Goal: Complete application form

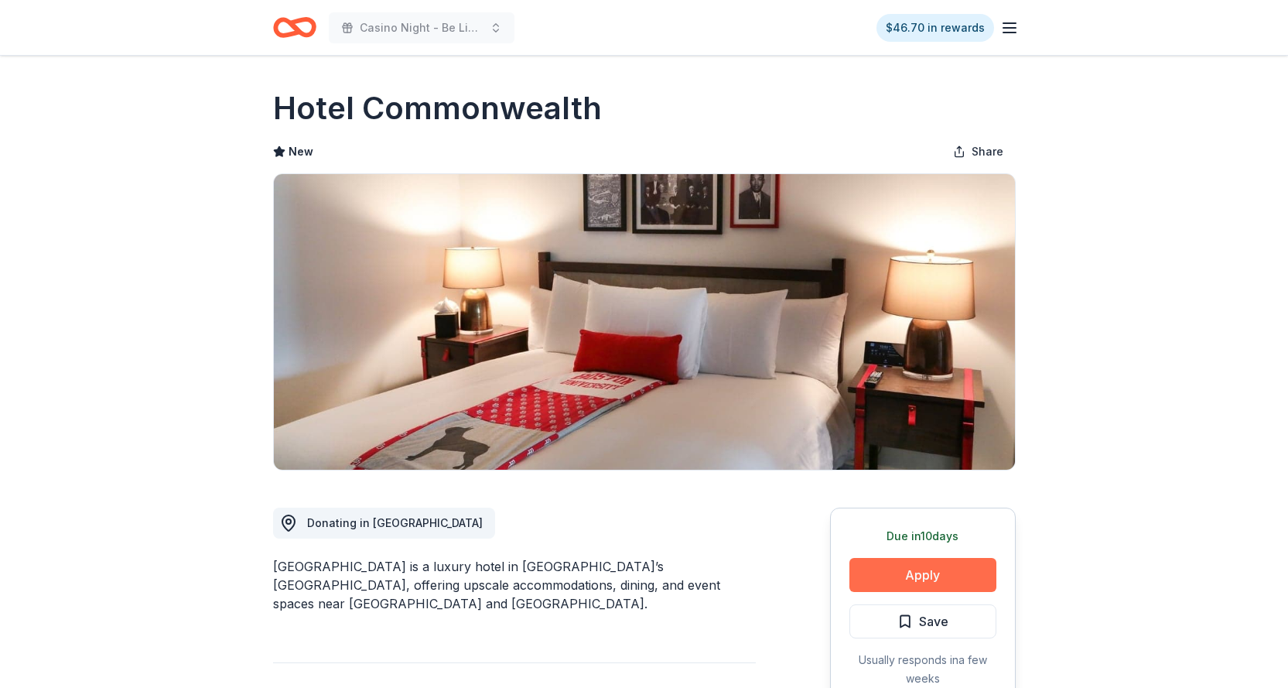
click at [921, 579] on button "Apply" at bounding box center [923, 575] width 147 height 34
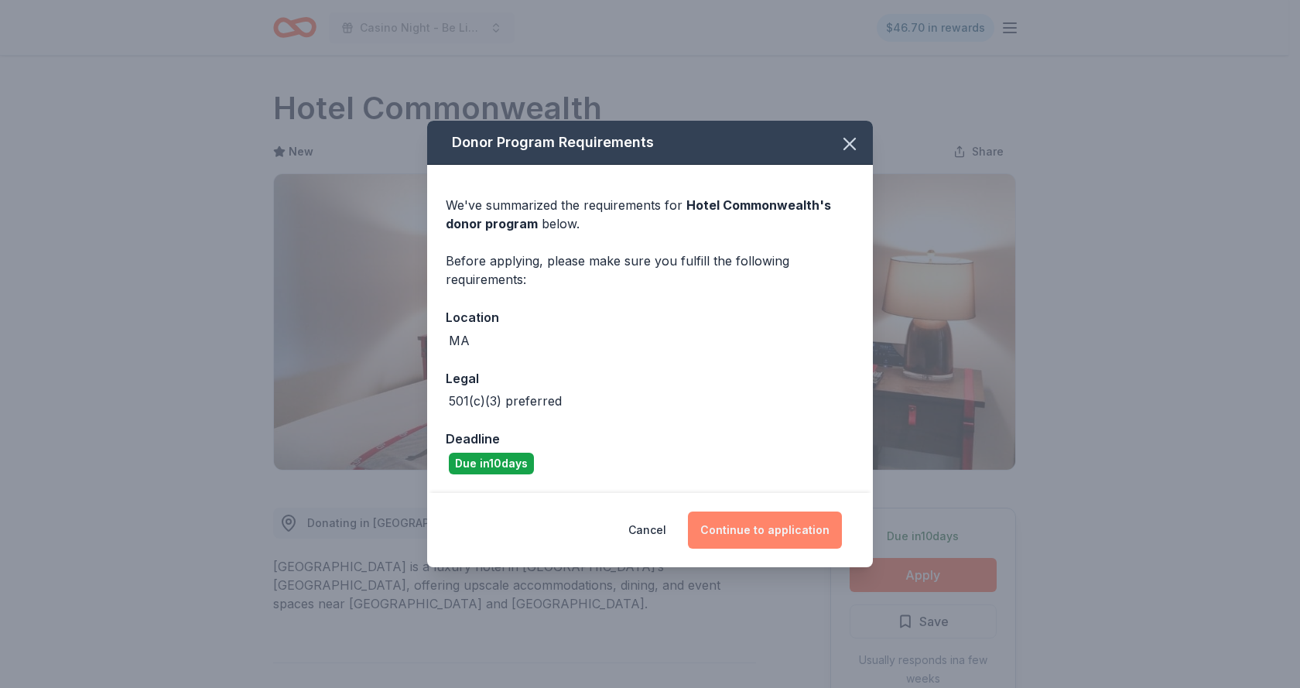
click at [768, 535] on button "Continue to application" at bounding box center [765, 529] width 154 height 37
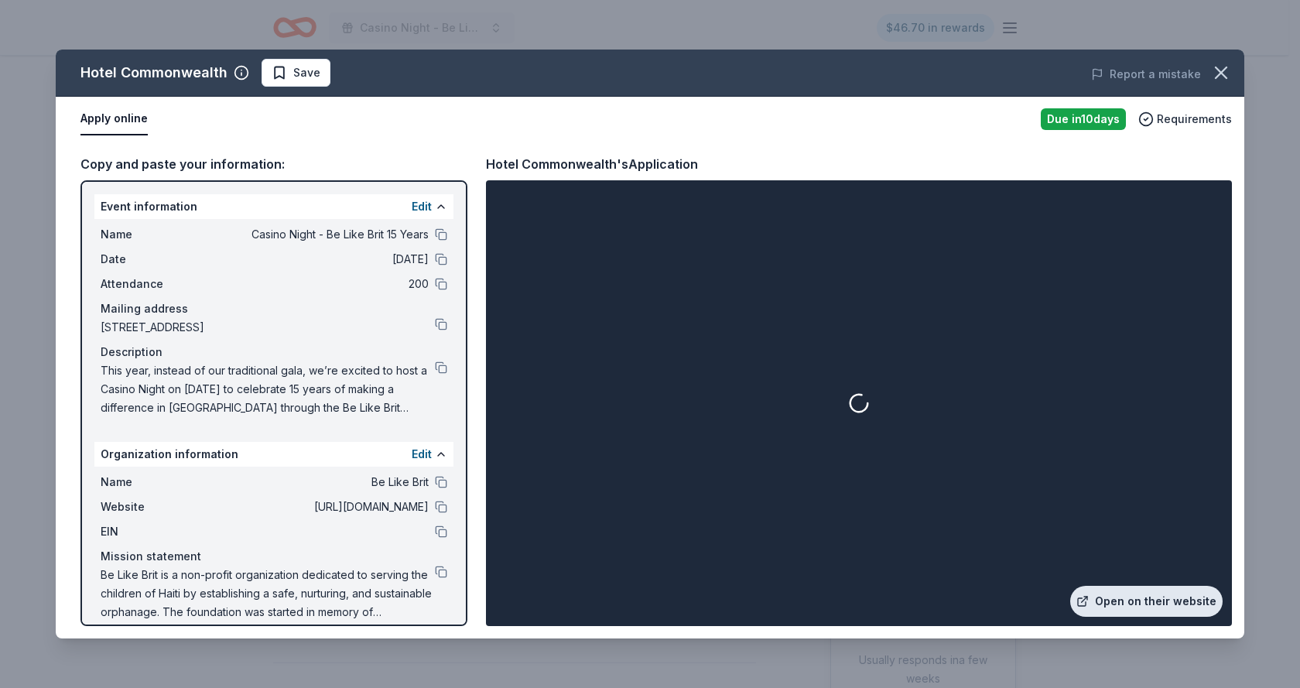
click at [1126, 604] on link "Open on their website" at bounding box center [1146, 601] width 152 height 31
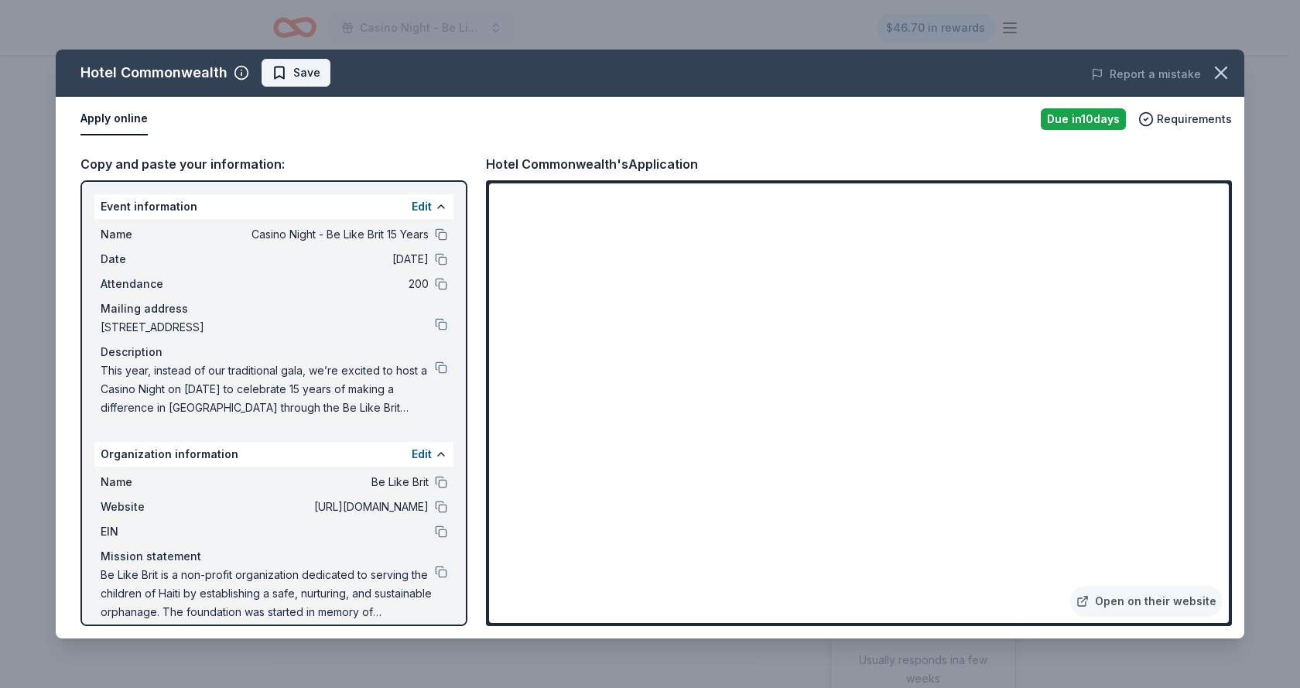
click at [302, 82] on button "Save" at bounding box center [296, 73] width 69 height 28
click at [302, 82] on html "Casino Night - Be Like Brit 15 Years $46.70 in rewards Due in 10 days Share Hot…" at bounding box center [650, 344] width 1300 height 688
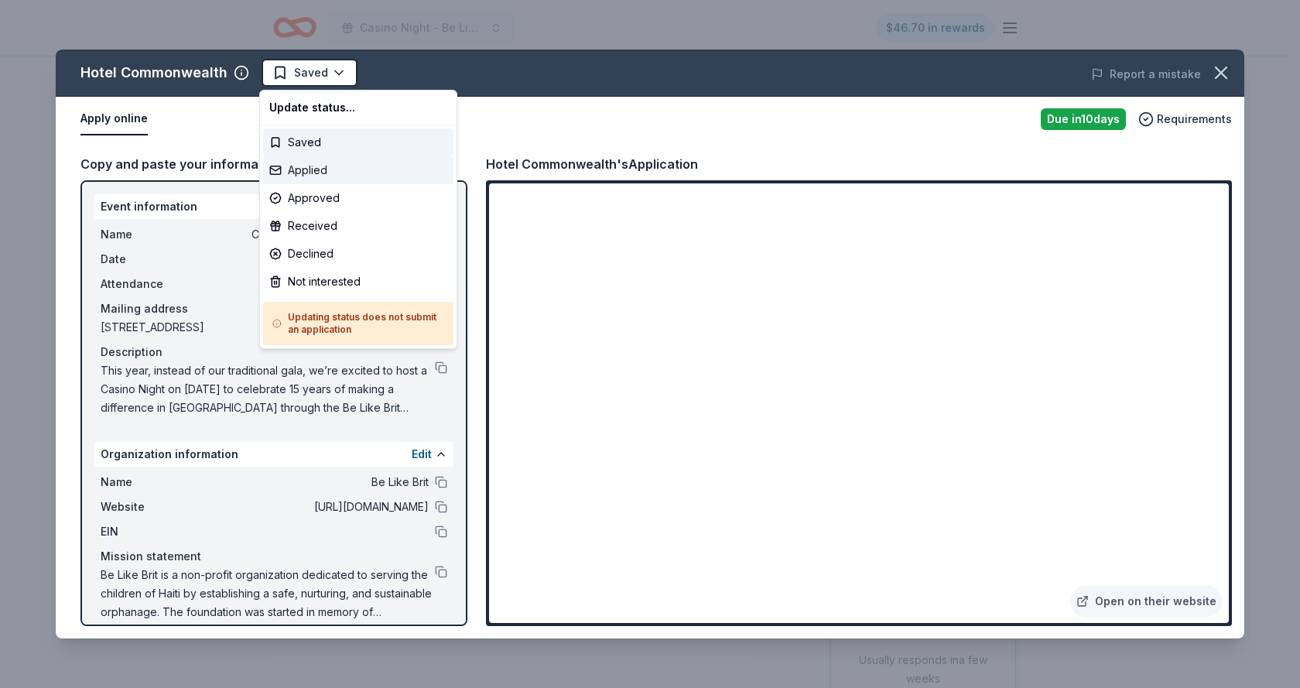
click at [321, 176] on div "Applied" at bounding box center [358, 170] width 190 height 28
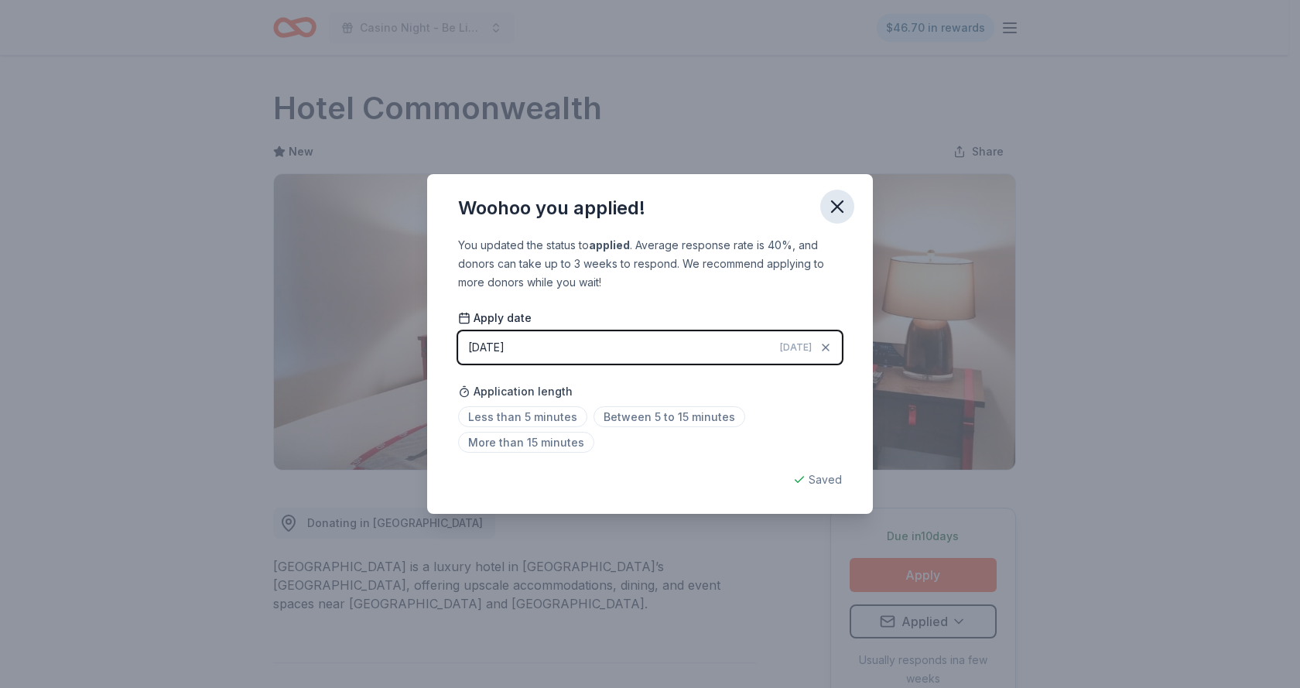
click at [834, 212] on icon "button" at bounding box center [837, 207] width 22 height 22
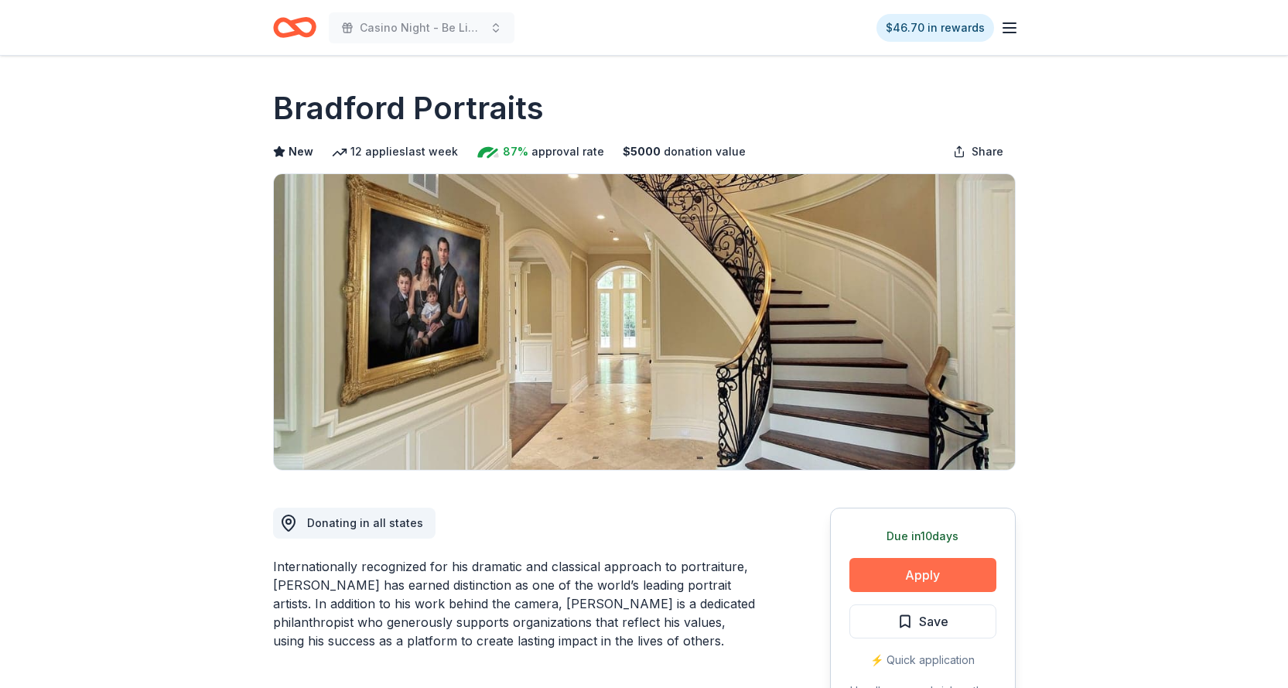
click at [918, 572] on button "Apply" at bounding box center [923, 575] width 147 height 34
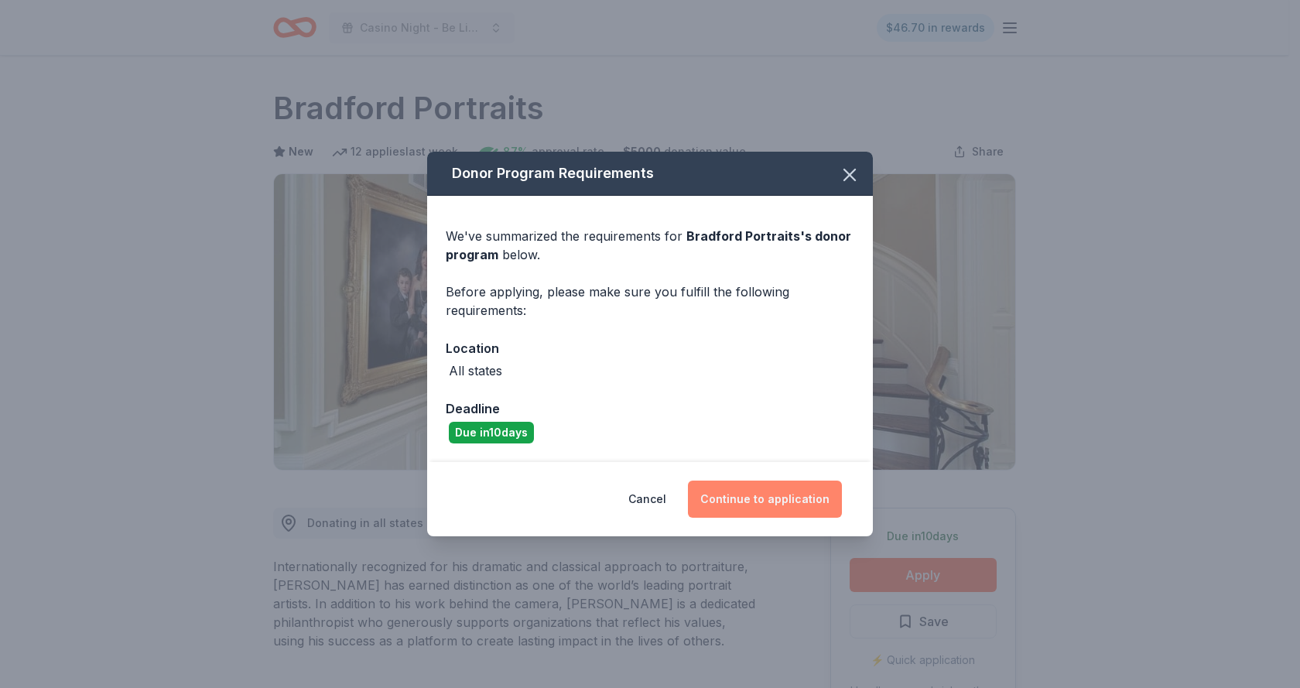
click at [758, 496] on button "Continue to application" at bounding box center [765, 499] width 154 height 37
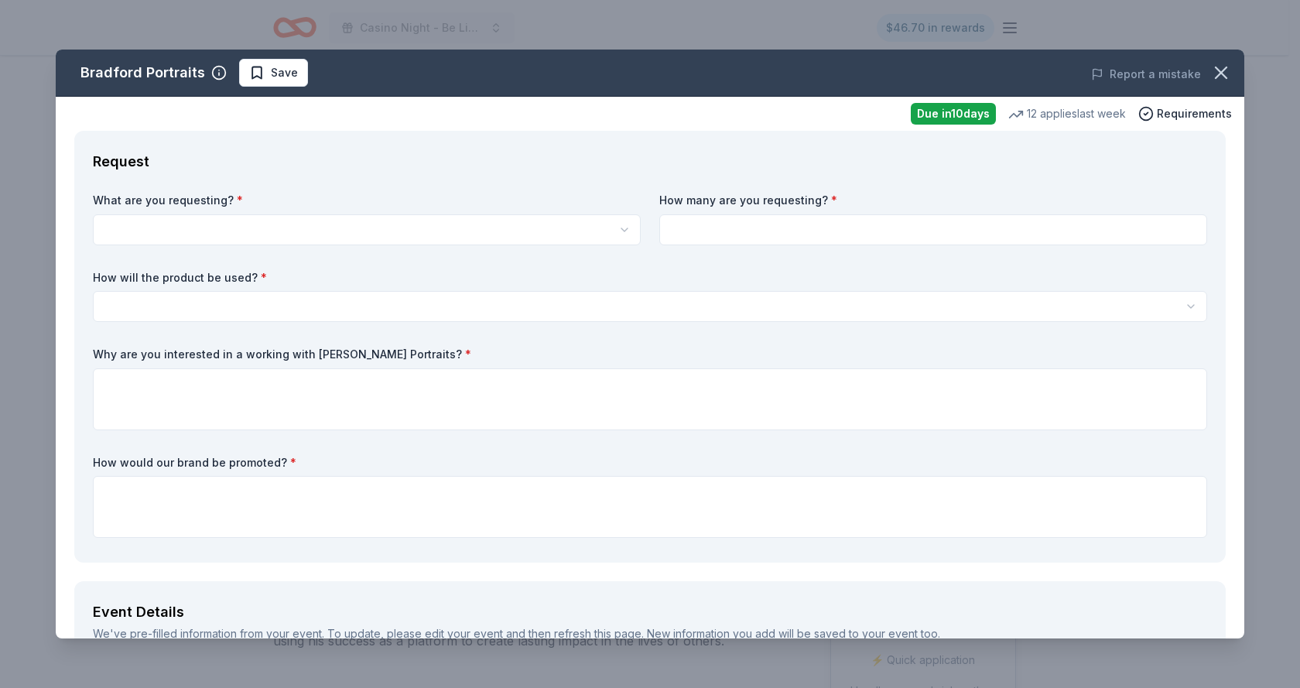
click at [219, 231] on html "Casino Night - Be Like Brit 15 Years $46.70 in rewards Due in 10 days Share Bra…" at bounding box center [650, 344] width 1300 height 688
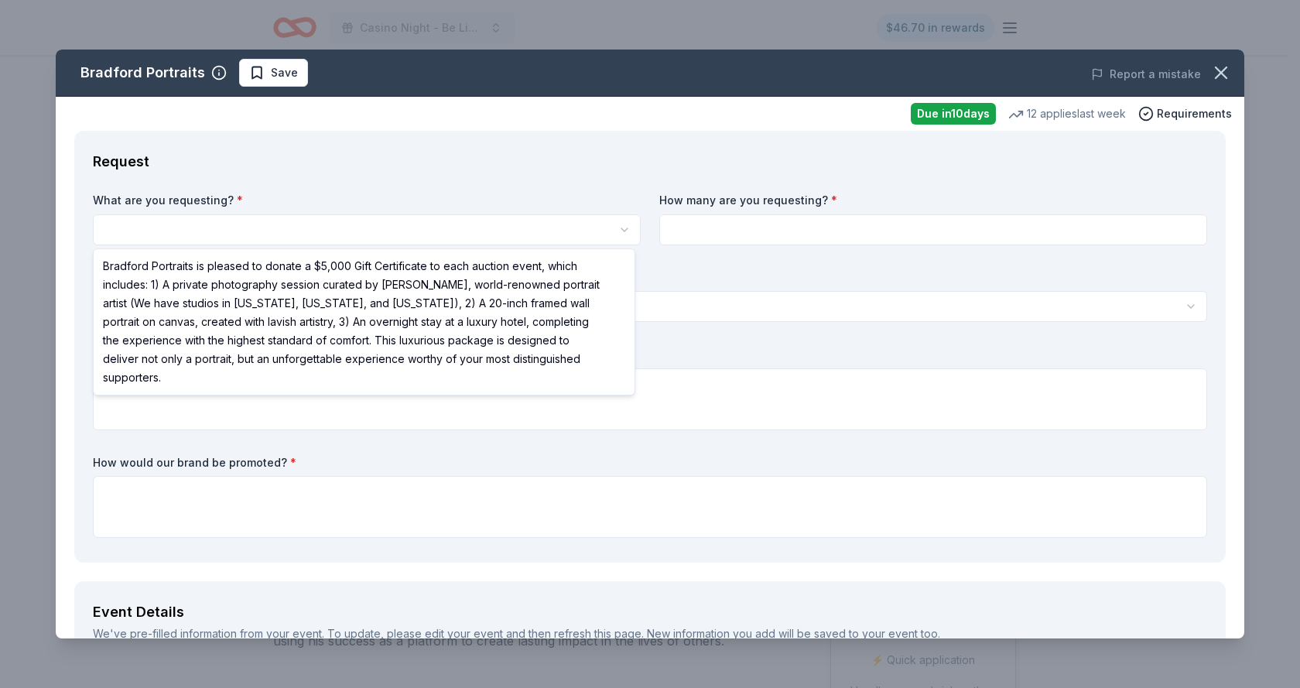
select select "Bradford Portraits is pleased to donate a $5,000 Gift Certificate to each aucti…"
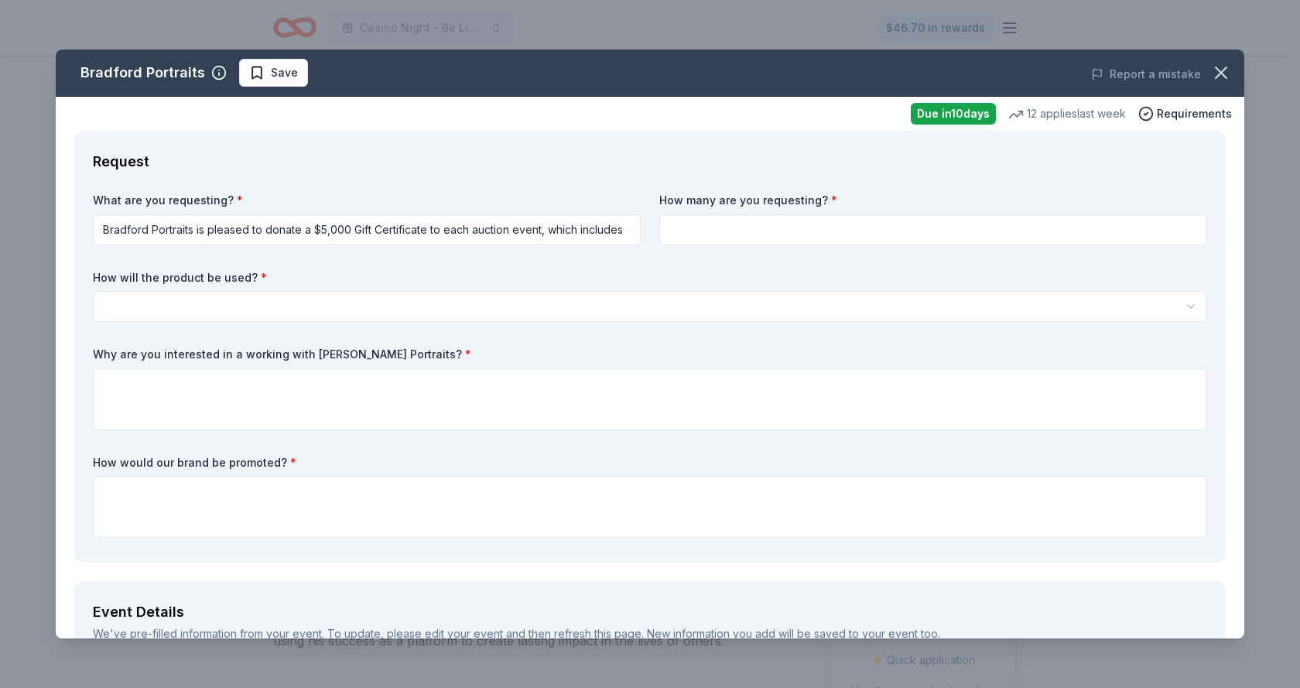
click at [710, 231] on input at bounding box center [933, 229] width 548 height 31
type input "1"
click at [267, 296] on html "Casino Night - Be Like Brit 15 Years $46.70 in rewards Due in 10 days Share Bra…" at bounding box center [650, 344] width 1300 height 688
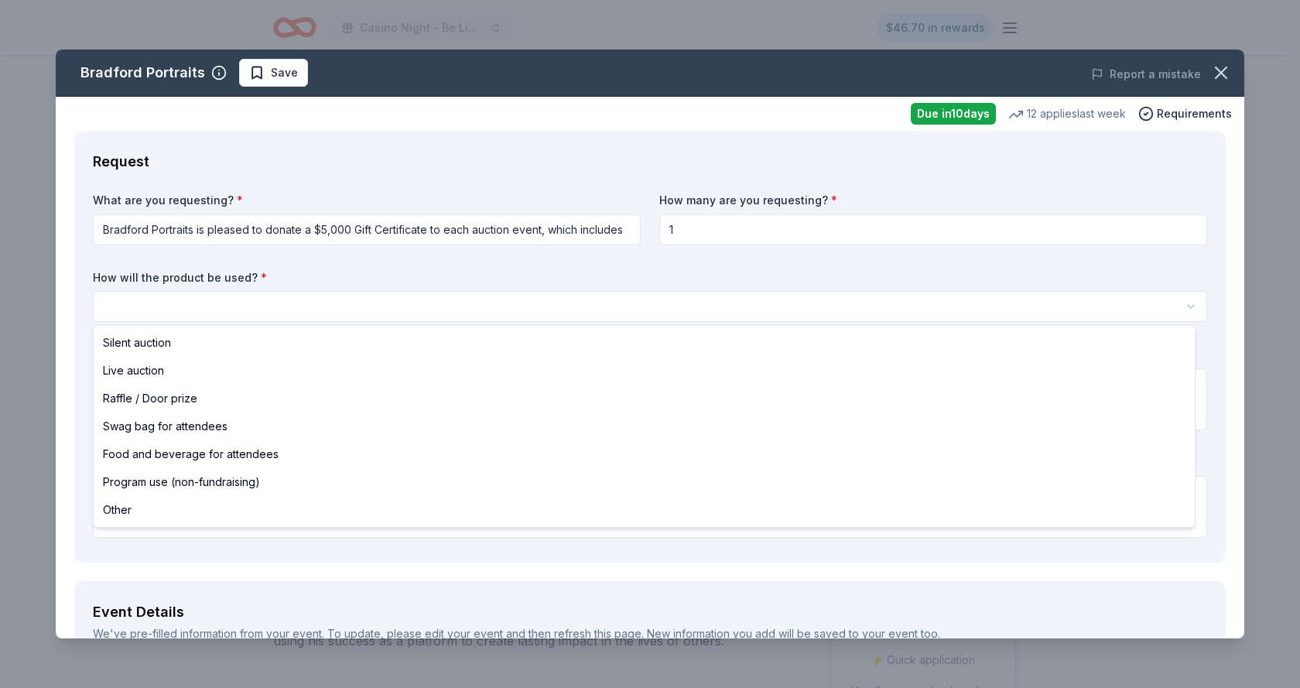
select select "silentAuction"
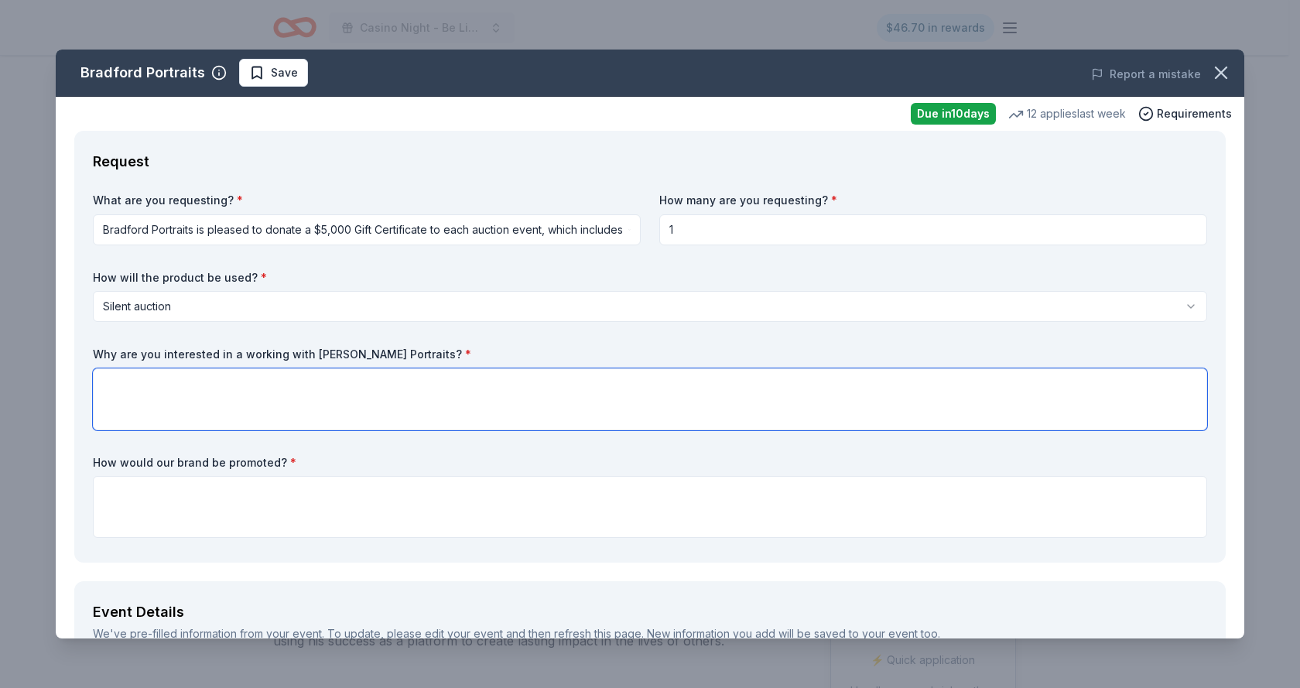
click at [146, 386] on textarea at bounding box center [650, 399] width 1114 height 62
paste textarea "This year marks a very special milestone for us at the Be Like Brit Foundation—…"
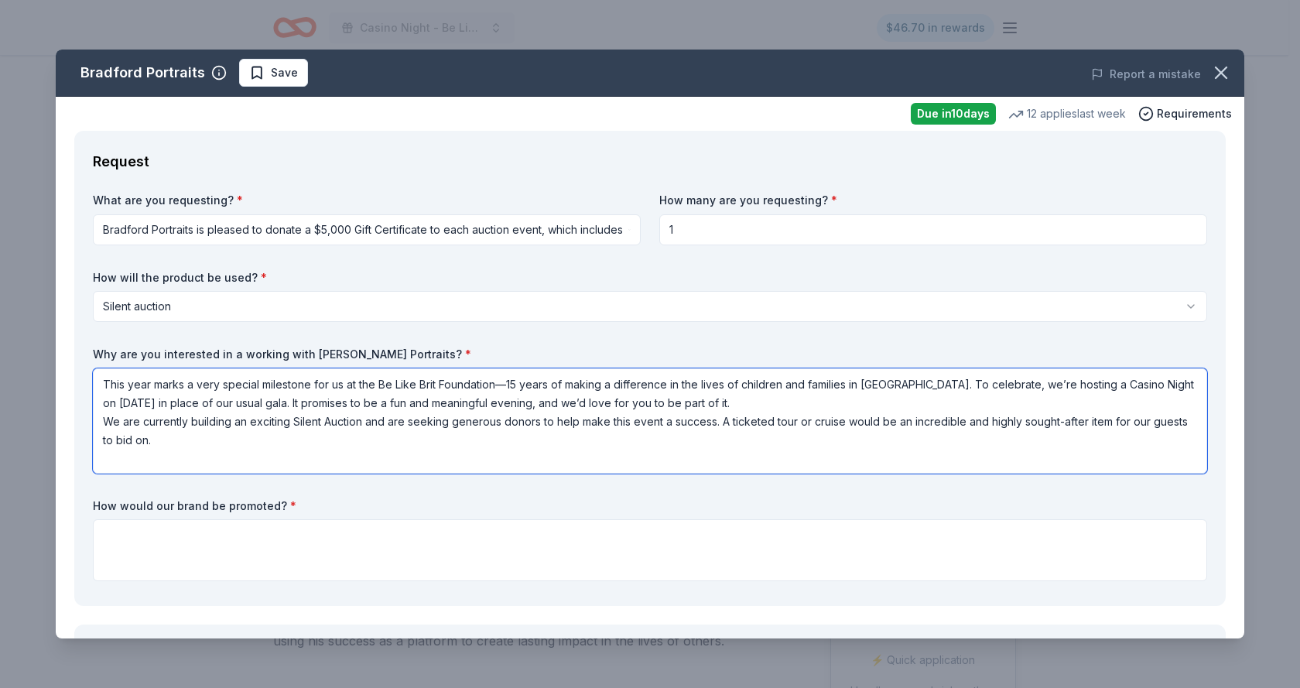
click at [734, 420] on textarea "This year marks a very special milestone for us at the Be Like Brit Foundation—…" at bounding box center [650, 420] width 1114 height 105
type textarea "This year marks a very special milestone for us at the Be Like Brit Foundation—…"
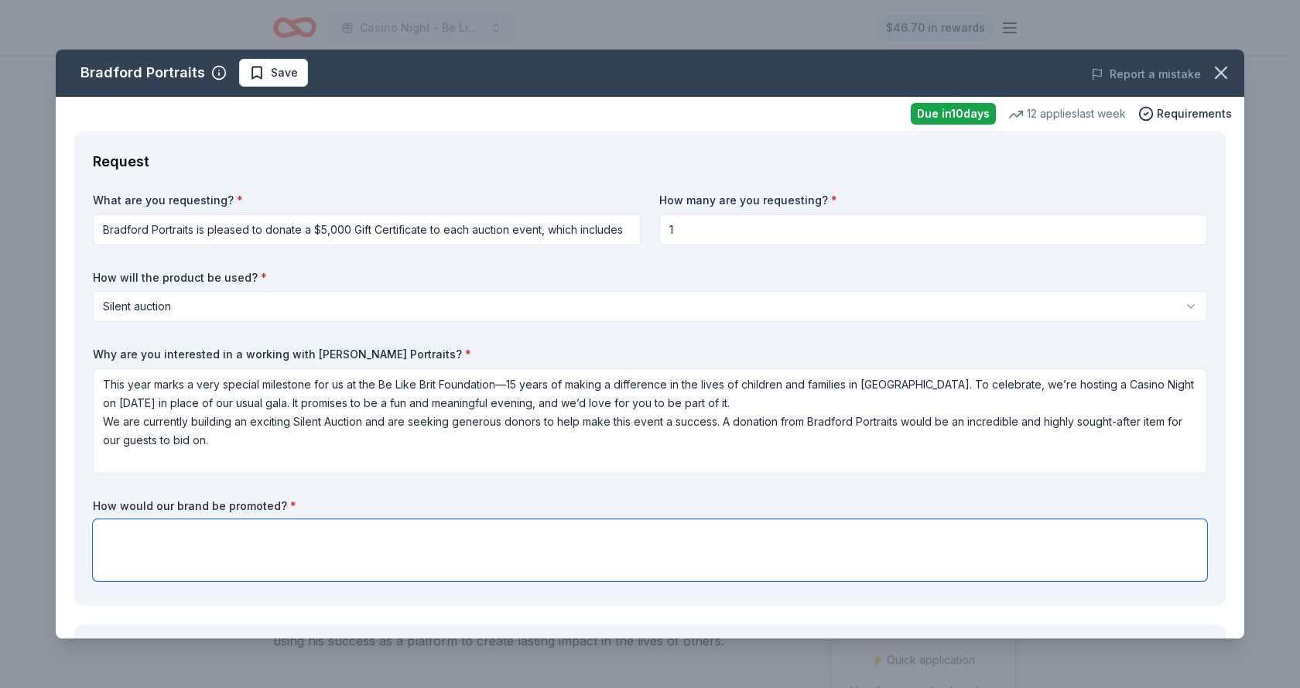
click at [187, 535] on textarea at bounding box center [650, 550] width 1114 height 62
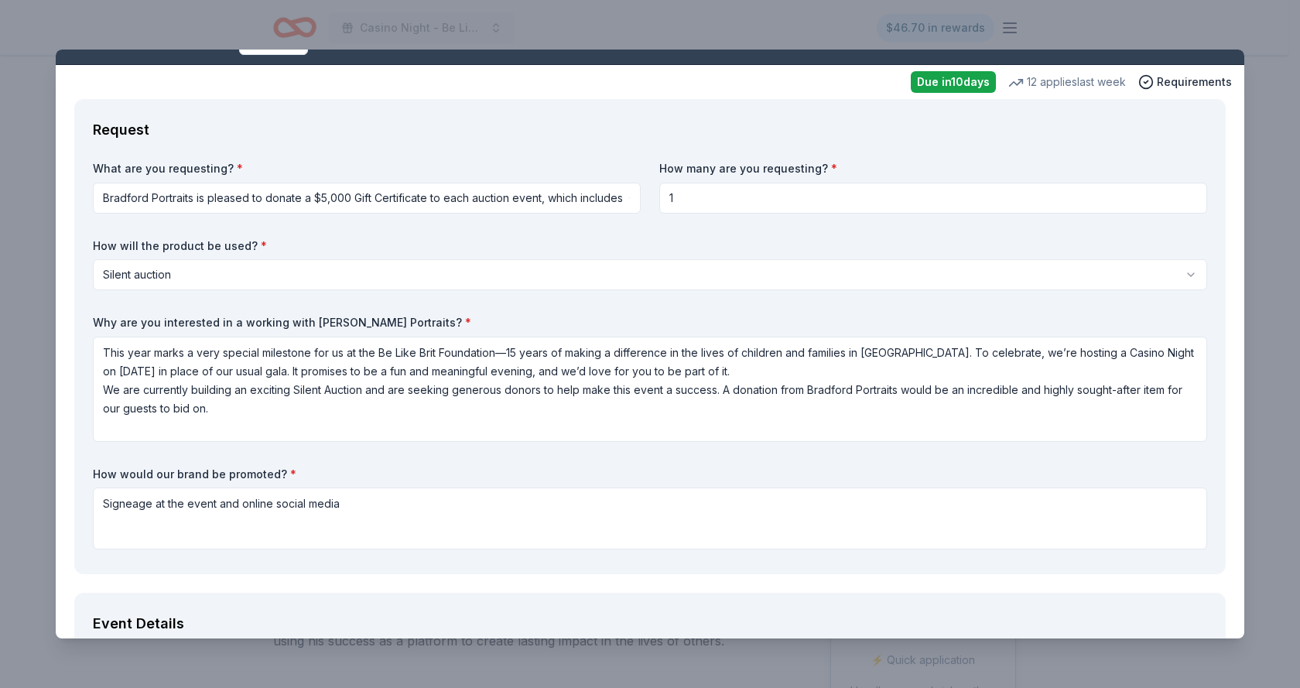
scroll to position [35, 0]
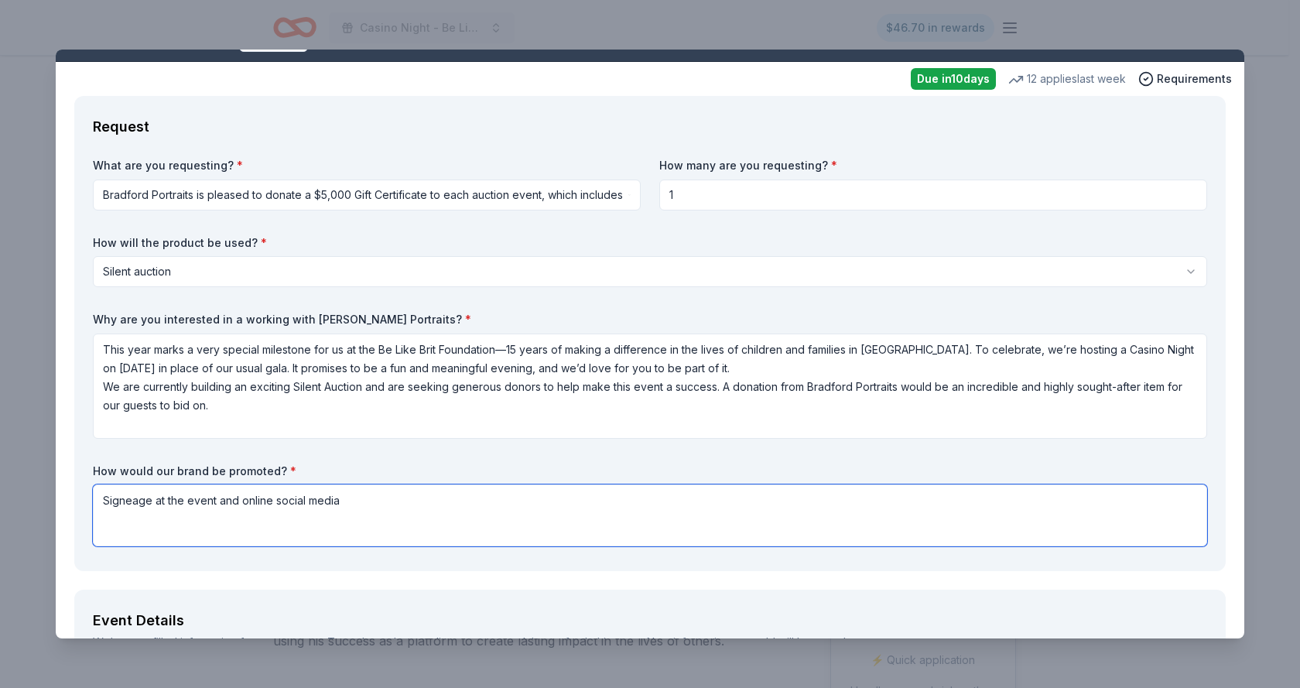
click at [124, 498] on textarea "Signeage at the event and online social media" at bounding box center [650, 515] width 1114 height 62
type textarea "Signage at the event and online social media"
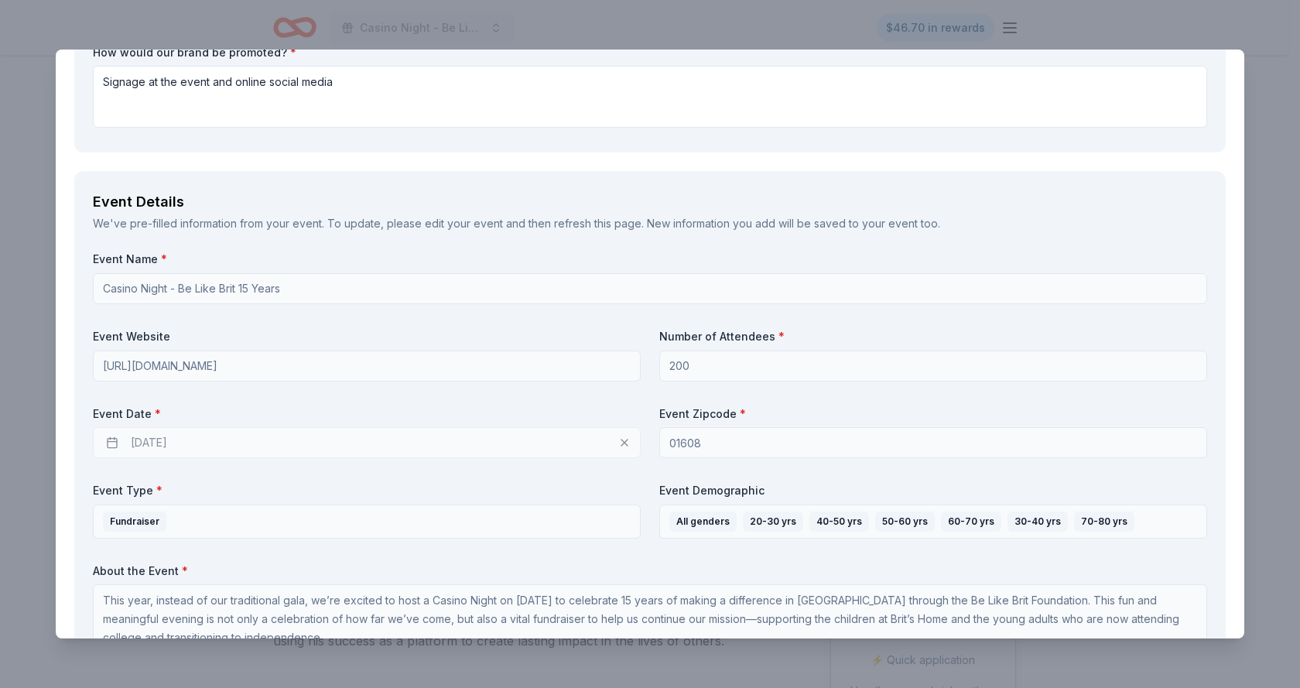
scroll to position [474, 0]
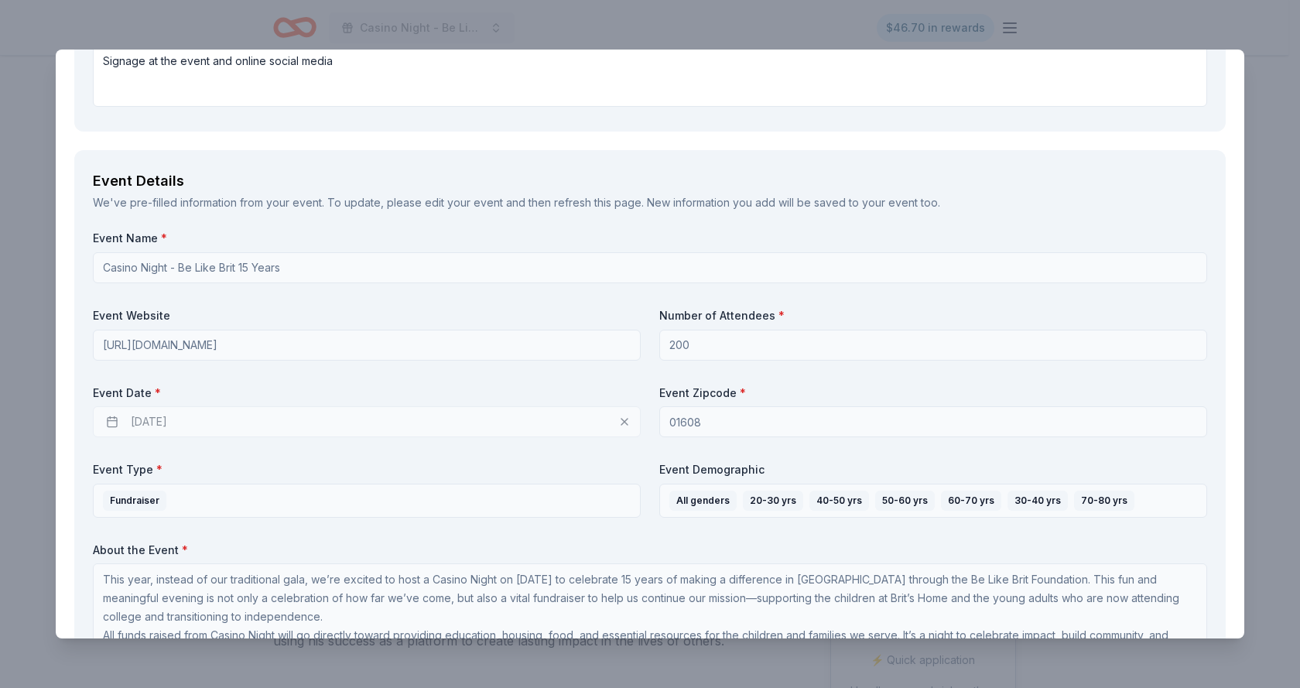
click at [208, 419] on div "11/14/2025" at bounding box center [367, 421] width 548 height 31
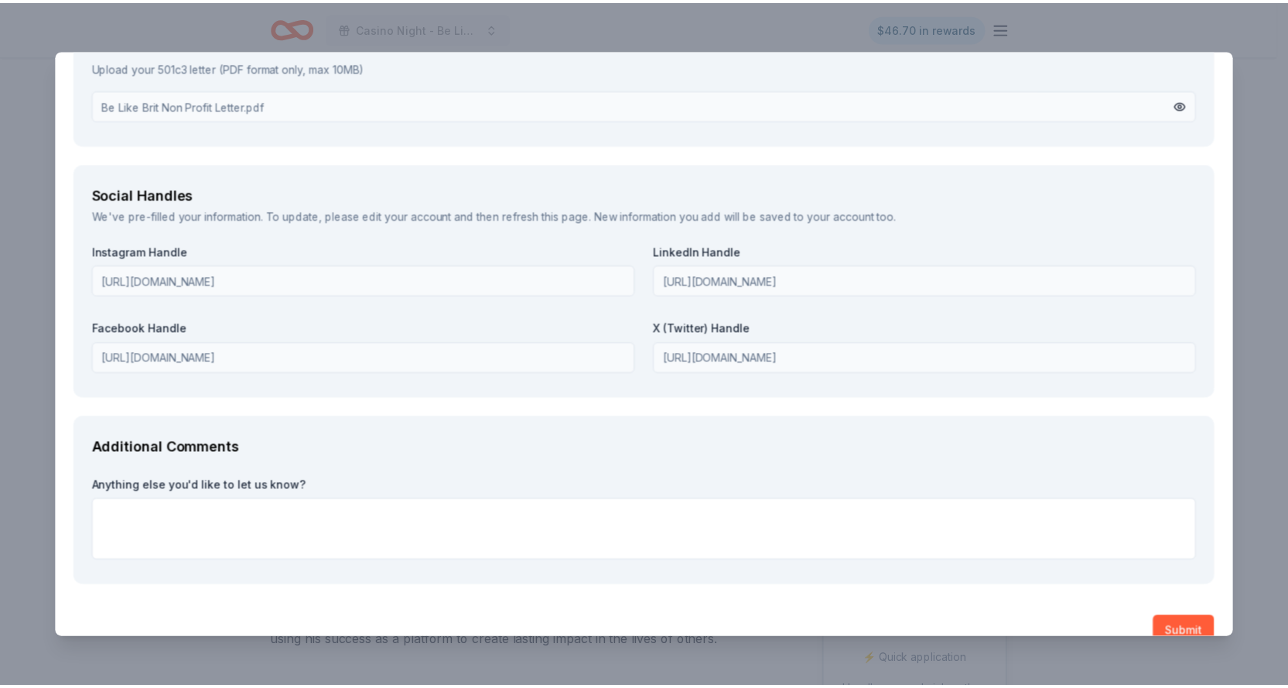
scroll to position [1961, 0]
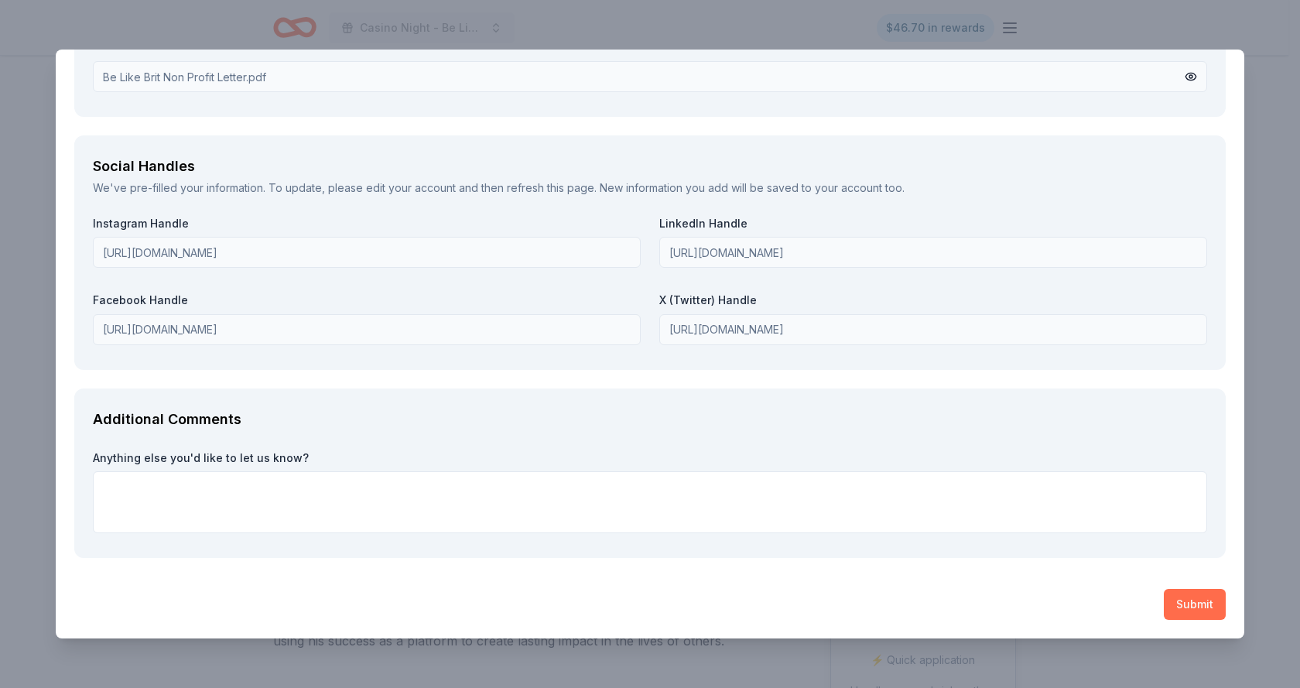
click at [1171, 608] on button "Submit" at bounding box center [1195, 604] width 62 height 31
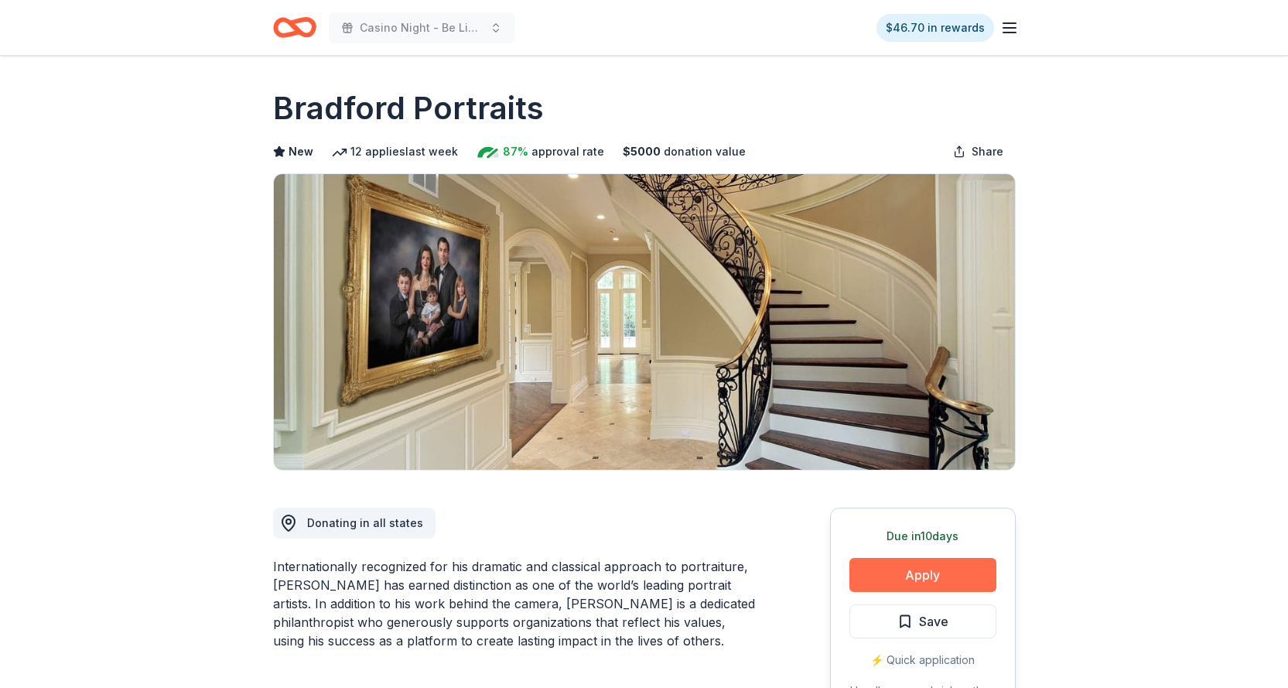
click at [920, 577] on button "Apply" at bounding box center [923, 575] width 147 height 34
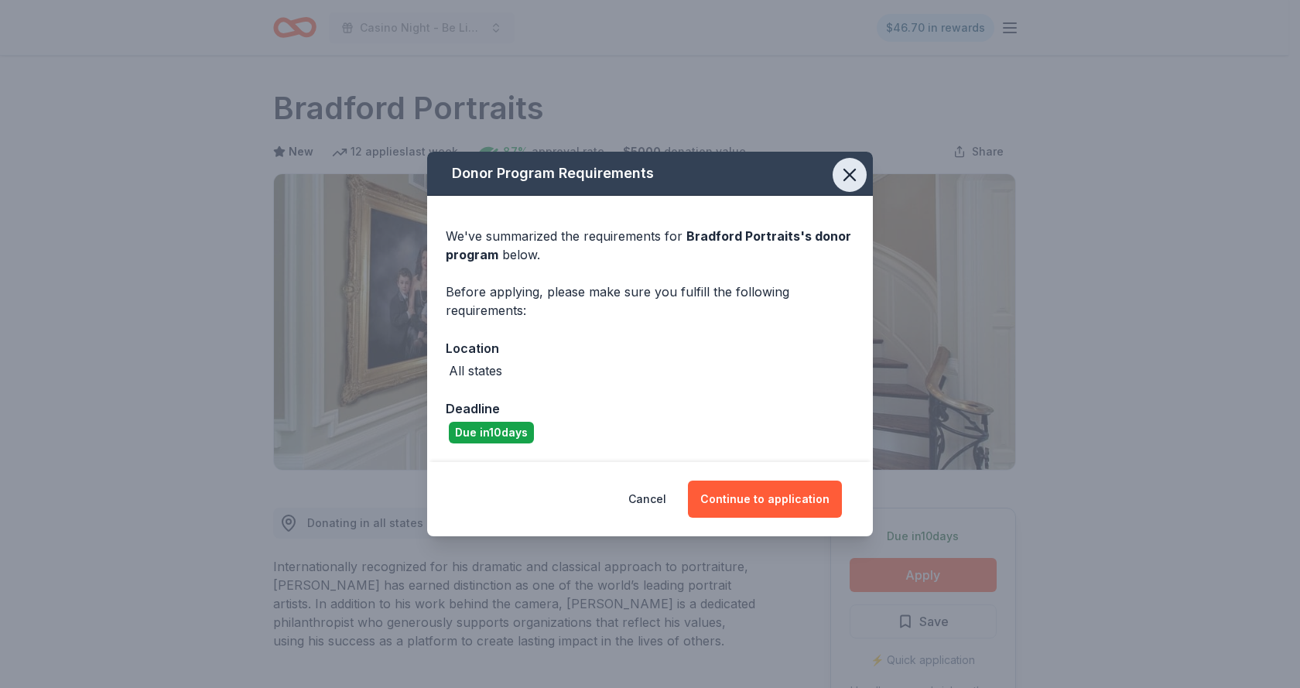
click at [850, 172] on icon "button" at bounding box center [850, 175] width 22 height 22
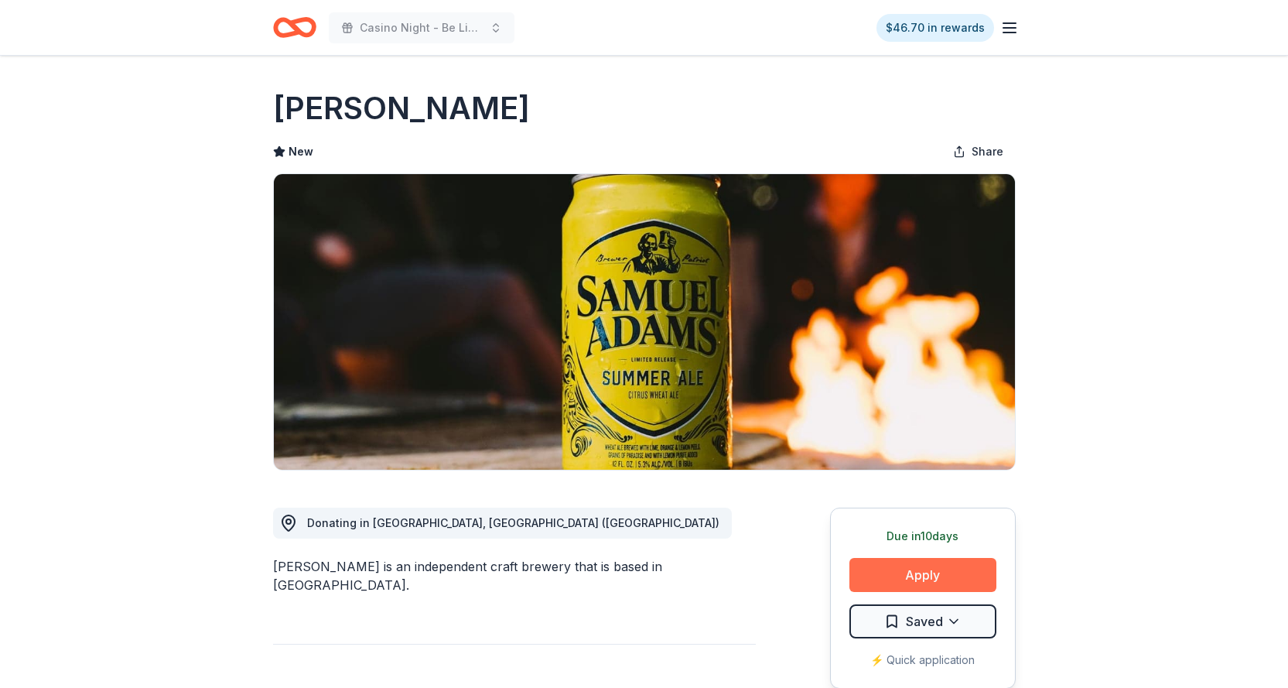
click at [908, 581] on button "Apply" at bounding box center [923, 575] width 147 height 34
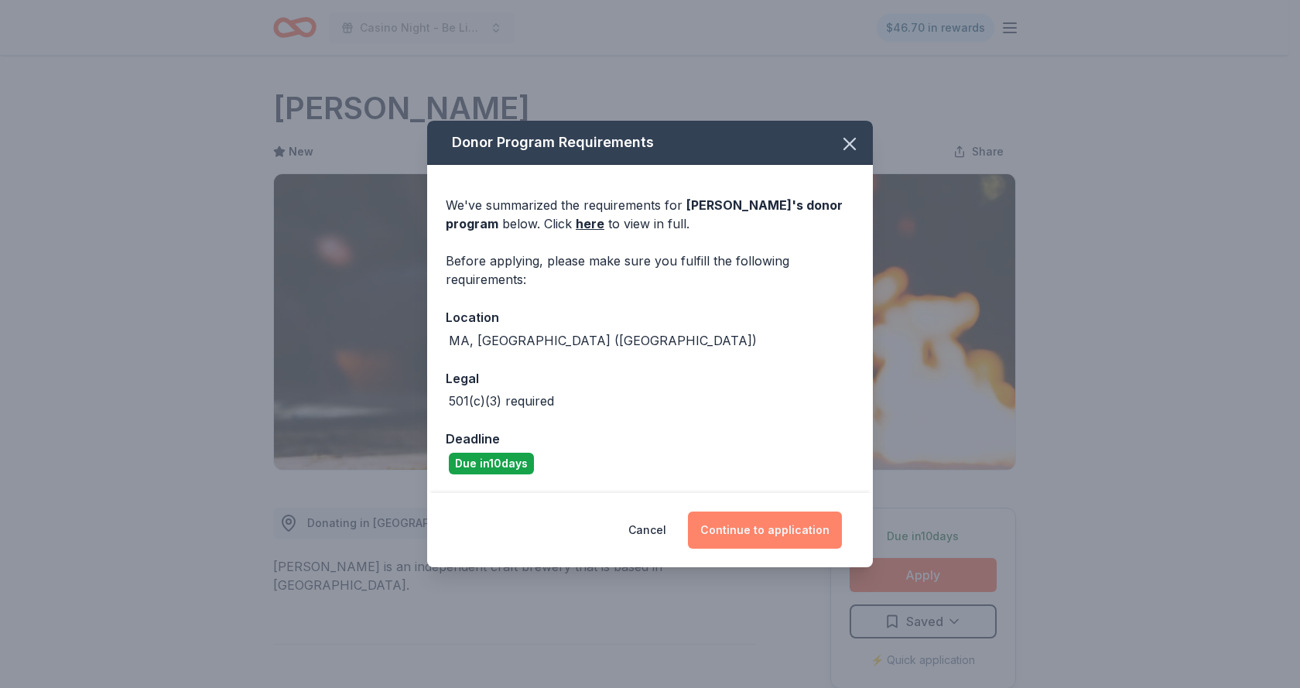
click at [784, 539] on button "Continue to application" at bounding box center [765, 529] width 154 height 37
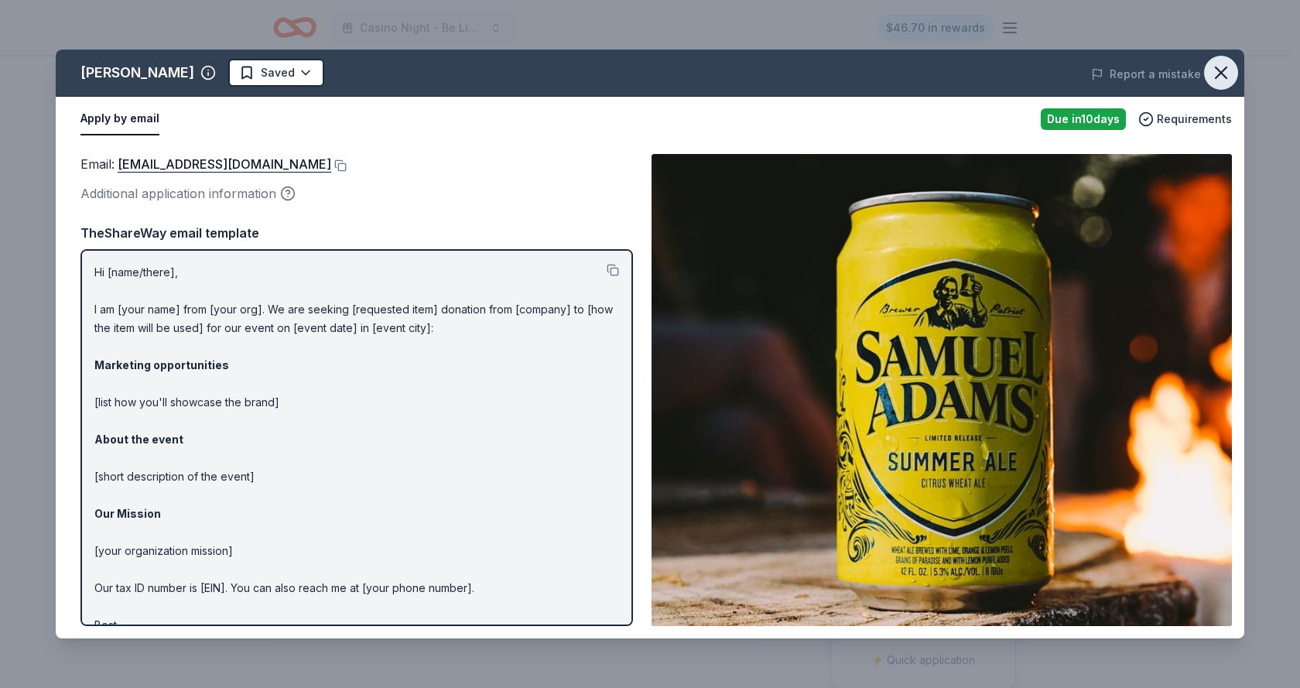
click at [1218, 65] on icon "button" at bounding box center [1221, 73] width 22 height 22
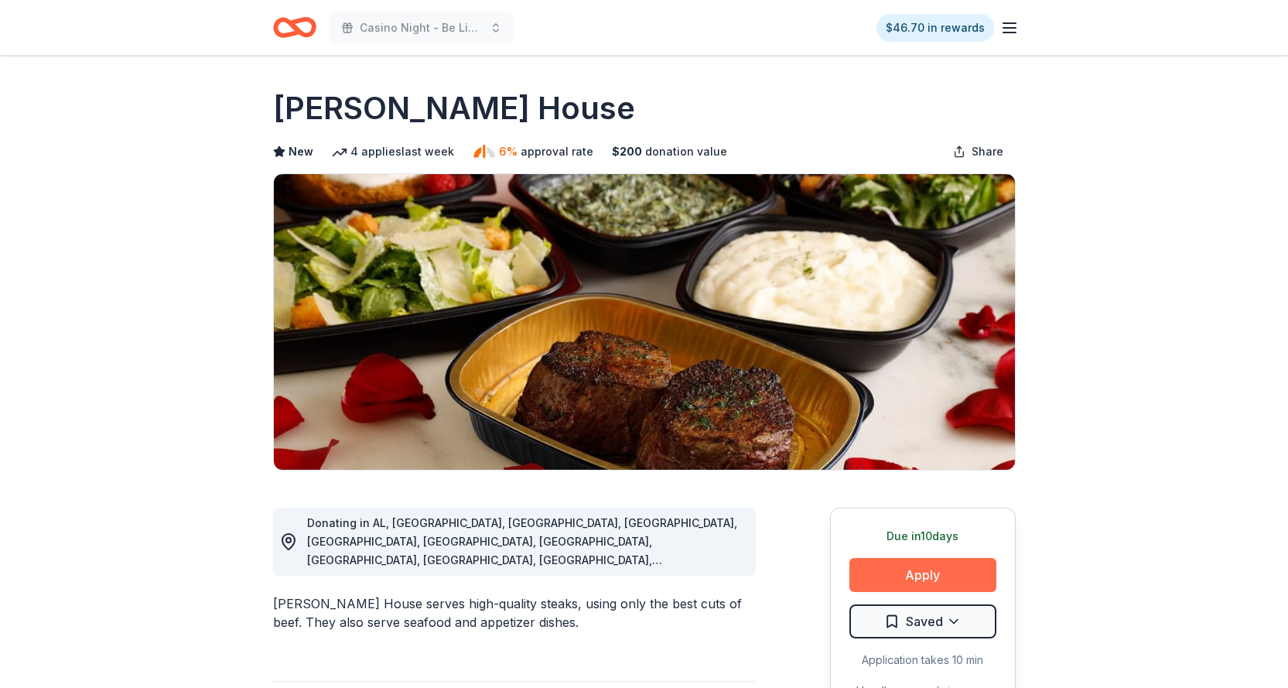
click at [888, 573] on button "Apply" at bounding box center [923, 575] width 147 height 34
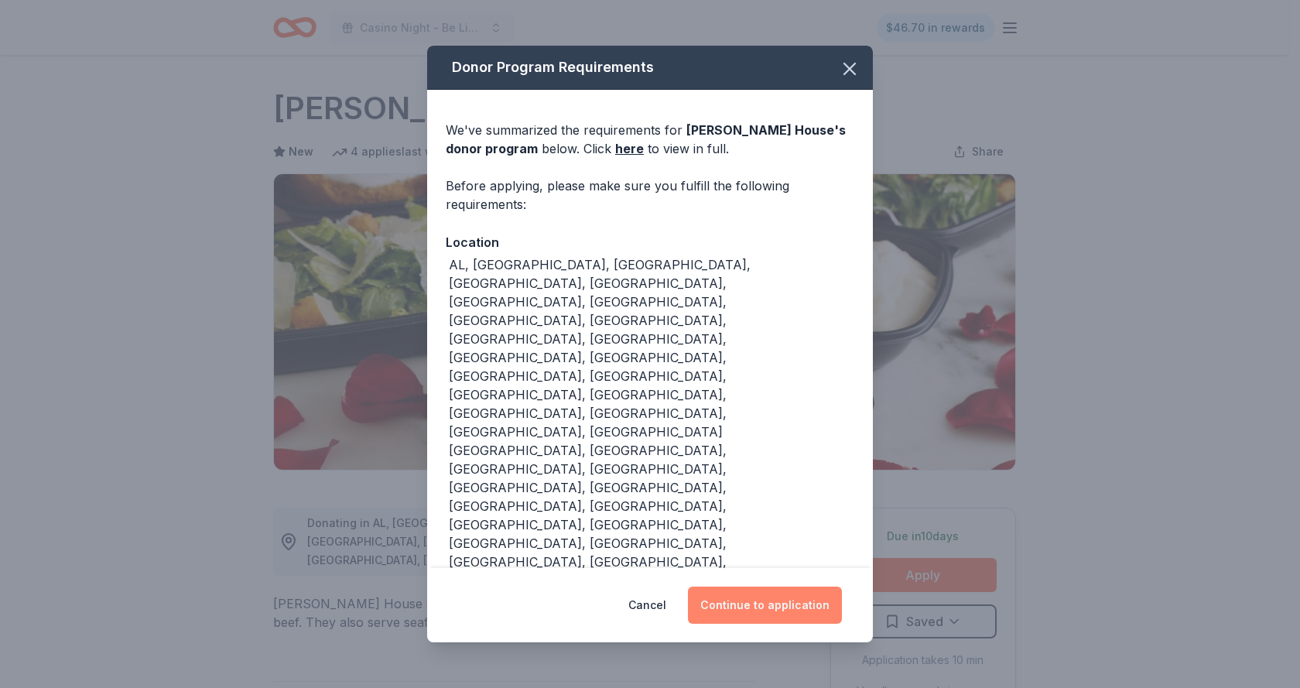
click at [775, 587] on button "Continue to application" at bounding box center [765, 605] width 154 height 37
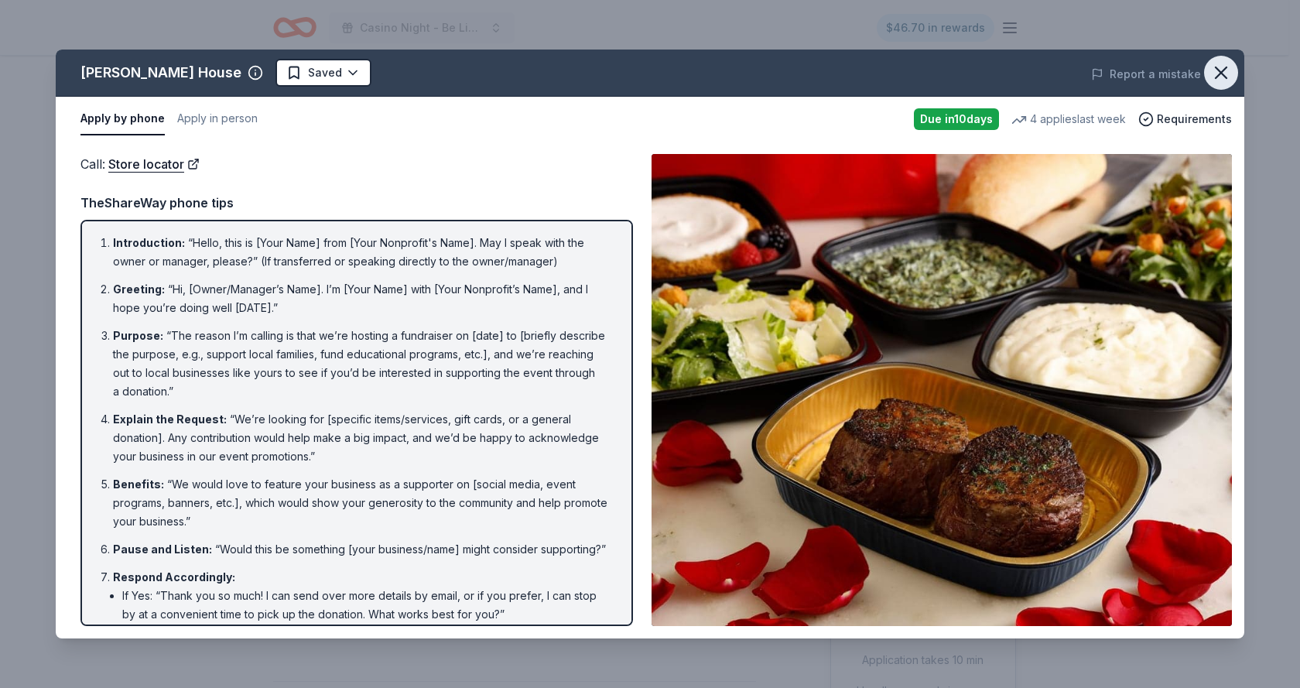
click at [1214, 78] on icon "button" at bounding box center [1221, 73] width 22 height 22
